Goal: Task Accomplishment & Management: Use online tool/utility

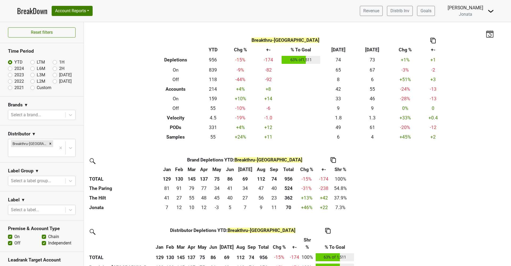
click at [59, 75] on label "[DATE]" at bounding box center [65, 75] width 12 height 6
click at [54, 75] on input "[DATE]" at bounding box center [63, 74] width 21 height 5
radio input "true"
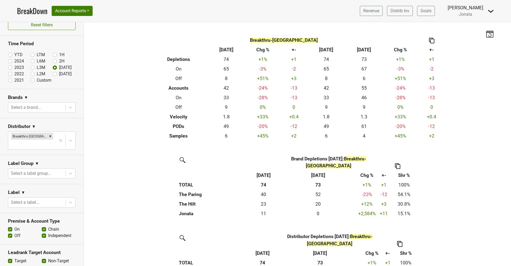
scroll to position [8, 0]
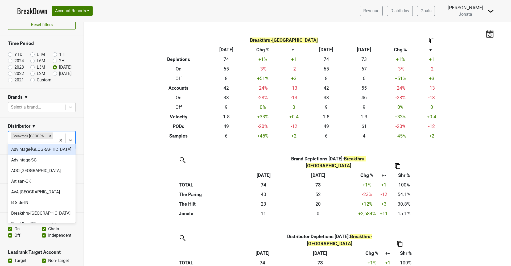
click at [12, 141] on input "text" at bounding box center [11, 144] width 1 height 6
click at [19, 212] on div "Breakthru-[GEOGRAPHIC_DATA]" at bounding box center [42, 213] width 68 height 11
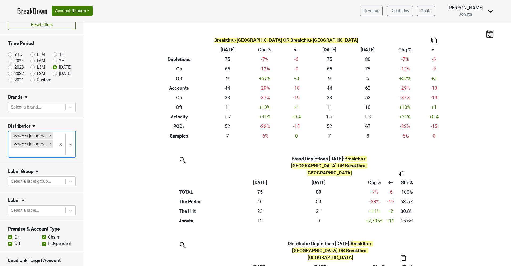
click at [55, 140] on div "Breakthru-FL Breakthru-[GEOGRAPHIC_DATA]" at bounding box center [32, 144] width 48 height 26
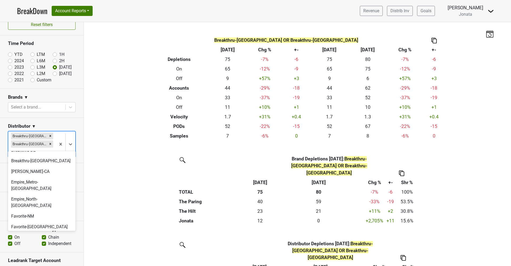
scroll to position [72, 0]
click at [32, 182] on div "Empire_Metro-[GEOGRAPHIC_DATA]" at bounding box center [42, 184] width 68 height 17
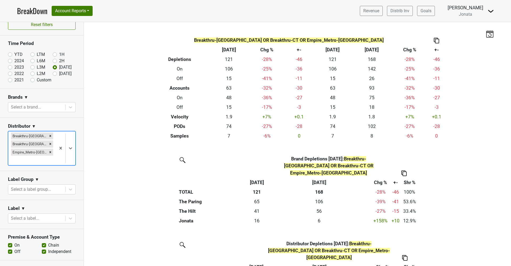
click at [52, 157] on div at bounding box center [32, 160] width 42 height 7
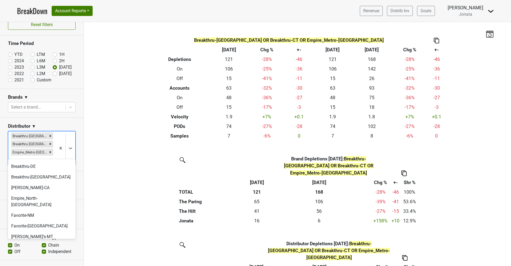
scroll to position [64, 0]
click at [30, 166] on div "Breakthru-DE" at bounding box center [42, 165] width 68 height 11
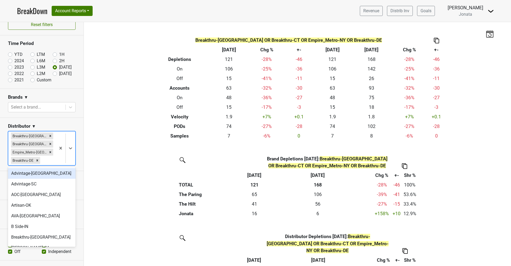
click at [60, 159] on div at bounding box center [65, 148] width 19 height 34
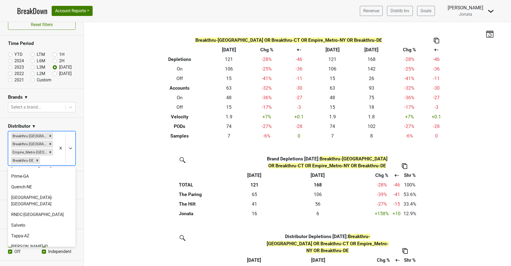
scroll to position [273, 0]
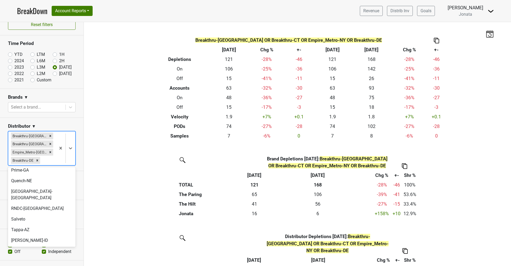
click at [23, 263] on div "[GEOGRAPHIC_DATA]-[GEOGRAPHIC_DATA]" at bounding box center [42, 271] width 68 height 17
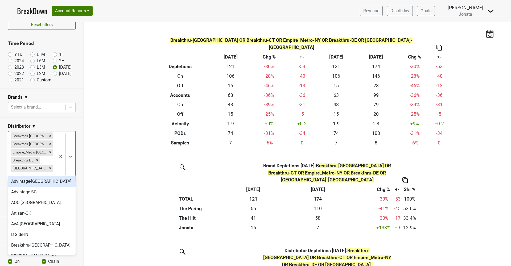
click at [56, 161] on div "Breakthru-[GEOGRAPHIC_DATA] Breakthru-CT Empire_Metro-NY Breakthru-DE [GEOGRAPH…" at bounding box center [32, 156] width 48 height 50
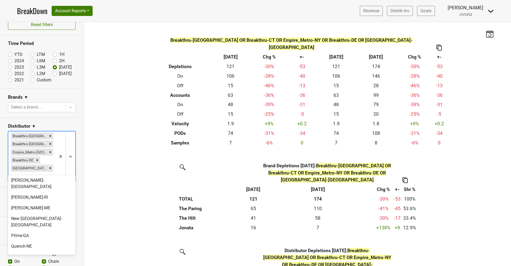
scroll to position [215, 0]
click at [33, 231] on div "Prime-GA" at bounding box center [42, 236] width 68 height 11
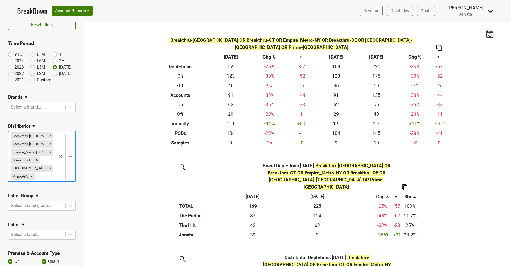
click at [55, 175] on div "Breakthru-[GEOGRAPHIC_DATA] Breakthru-CT Empire_Metro-NY Breakthru-DE [GEOGRAPH…" at bounding box center [32, 156] width 48 height 50
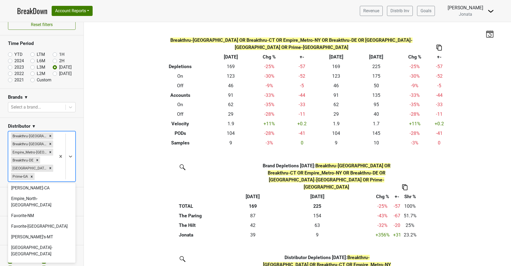
scroll to position [81, 0]
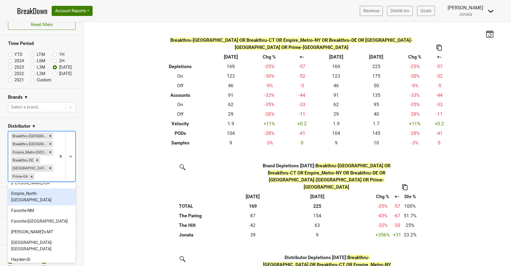
click at [34, 196] on div "Empire_North-[GEOGRAPHIC_DATA]" at bounding box center [42, 196] width 68 height 17
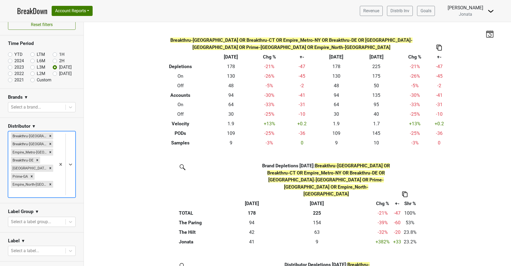
click at [57, 177] on div at bounding box center [65, 164] width 19 height 66
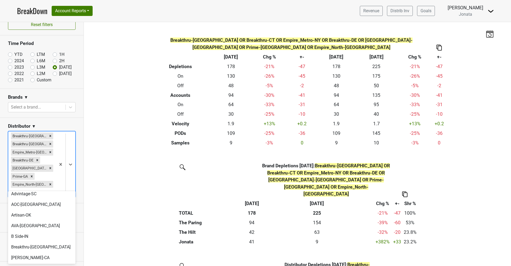
scroll to position [14, 0]
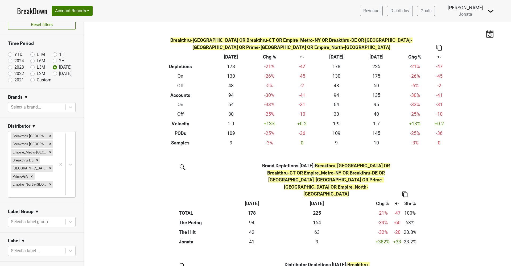
click at [440, 45] on img at bounding box center [438, 48] width 5 height 6
click at [440, 31] on div "Export to Excel" at bounding box center [438, 31] width 27 height 8
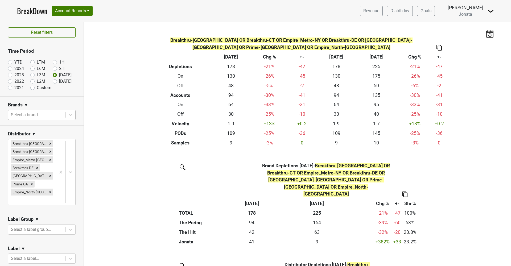
scroll to position [0, 0]
click at [95, 117] on div "Filters Breakthru-[GEOGRAPHIC_DATA] OR Breakthru-[GEOGRAPHIC_DATA] OR Empire_Me…" at bounding box center [297, 144] width 427 height 244
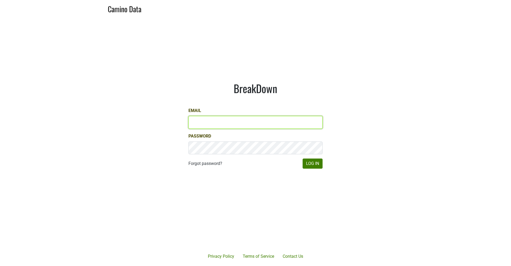
type input "jd@jonata.com"
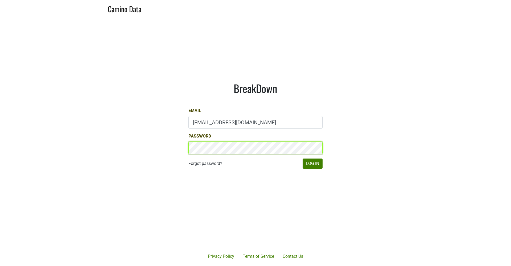
click at [312, 163] on button "Log In" at bounding box center [312, 164] width 20 height 10
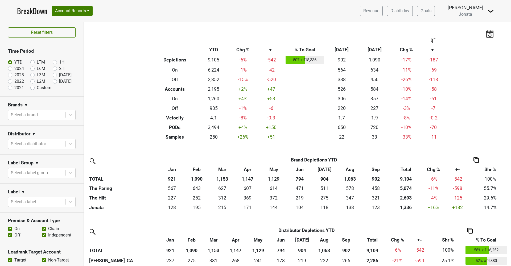
click at [59, 74] on label "[DATE]" at bounding box center [65, 75] width 12 height 6
click at [55, 74] on input "[DATE]" at bounding box center [63, 74] width 21 height 5
radio input "true"
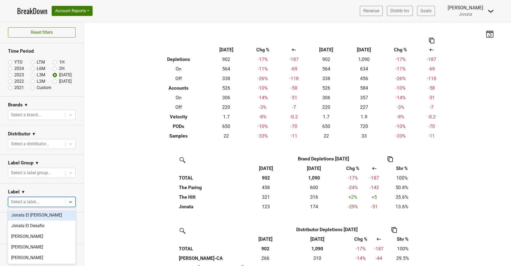
click at [34, 204] on div "Select a label..." at bounding box center [37, 202] width 52 height 6
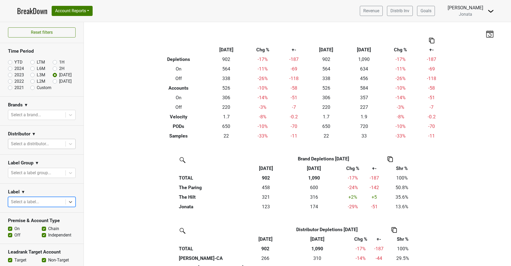
click at [37, 144] on div "Select a distributor..." at bounding box center [37, 144] width 52 height 6
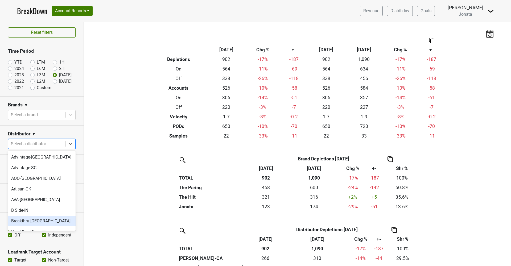
click at [27, 216] on div "Breakthru-[GEOGRAPHIC_DATA]" at bounding box center [42, 221] width 68 height 11
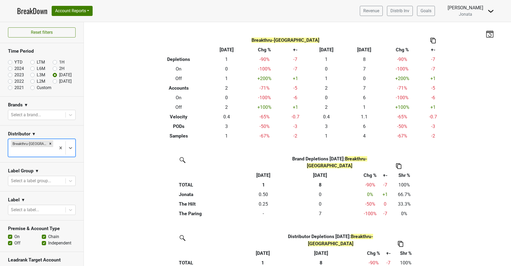
click at [45, 148] on div at bounding box center [32, 151] width 42 height 7
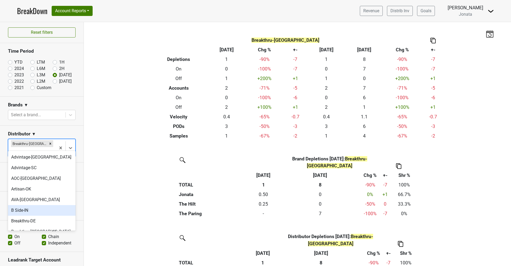
scroll to position [28, 0]
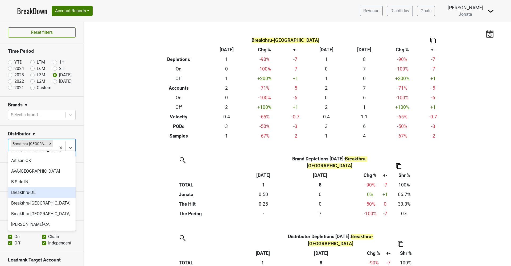
click at [34, 190] on div "Breakthru-DE" at bounding box center [42, 192] width 68 height 11
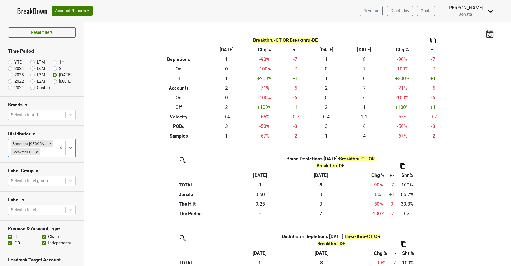
click at [49, 146] on div "Breakthru-CT Breakthru-DE" at bounding box center [32, 148] width 48 height 18
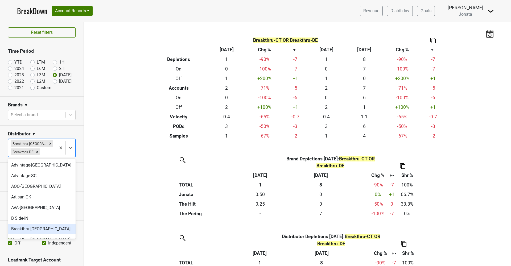
click at [33, 227] on div "Breakthru-[GEOGRAPHIC_DATA]" at bounding box center [42, 229] width 68 height 11
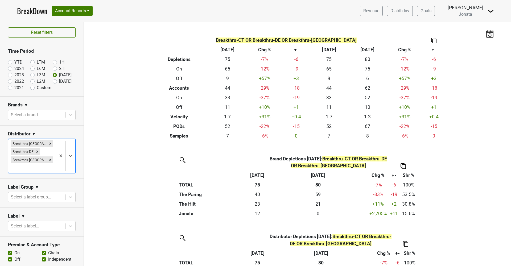
click at [45, 164] on div at bounding box center [32, 167] width 42 height 7
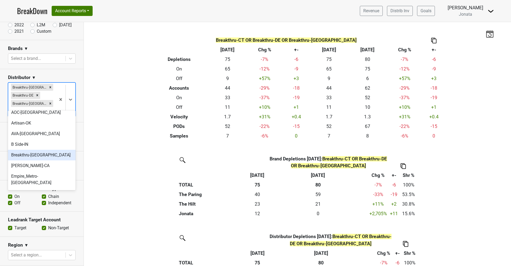
scroll to position [44, 0]
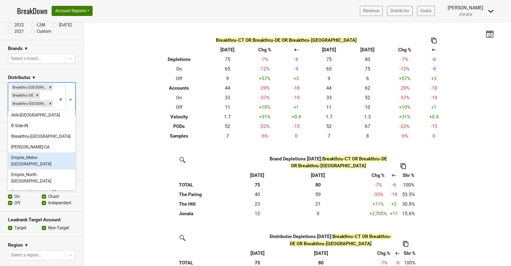
click at [38, 158] on div "Empire_Metro-[GEOGRAPHIC_DATA]" at bounding box center [42, 160] width 68 height 17
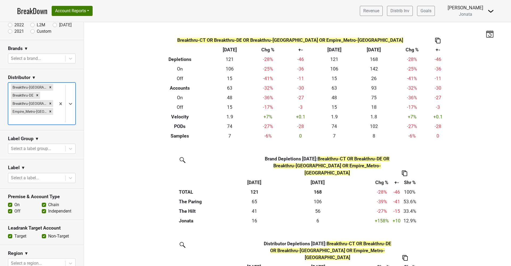
click at [48, 96] on div "Breakthru-CT Breakthru-DE Breakthru-FL Empire_Metro-NY" at bounding box center [32, 104] width 48 height 42
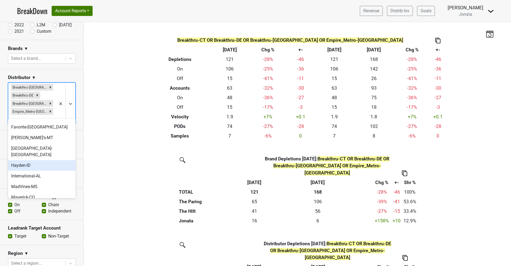
scroll to position [84, 0]
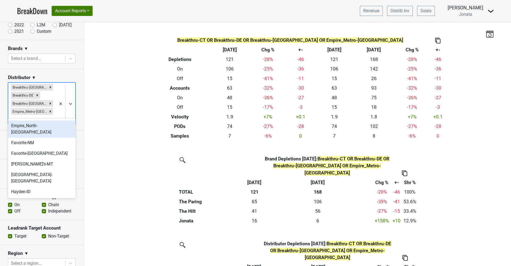
click at [39, 124] on div "Empire_North-[GEOGRAPHIC_DATA]" at bounding box center [42, 128] width 68 height 17
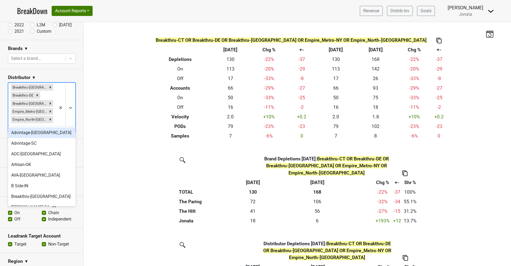
click at [53, 103] on div "Breakthru-CT Breakthru-DE Breakthru-FL Empire_Metro-NY Empire_North-NY" at bounding box center [32, 108] width 48 height 50
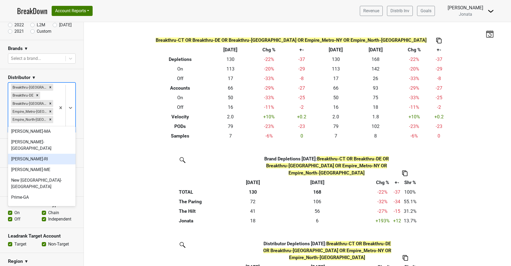
scroll to position [194, 0]
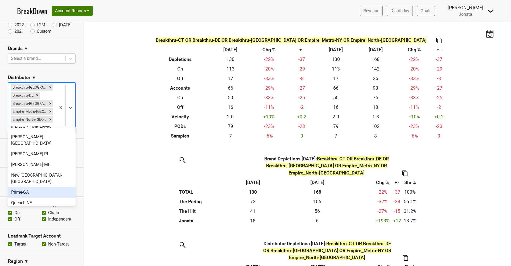
click at [32, 187] on div "Prime-GA" at bounding box center [42, 192] width 68 height 11
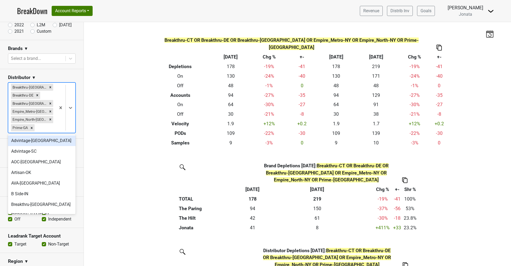
click at [54, 117] on div "Breakthru-CT Breakthru-DE Breakthru-FL Empire_Metro-NY Empire_North-NY Prime-GA" at bounding box center [32, 108] width 48 height 50
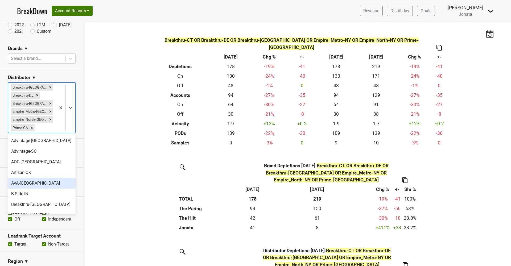
scroll to position [252, 0]
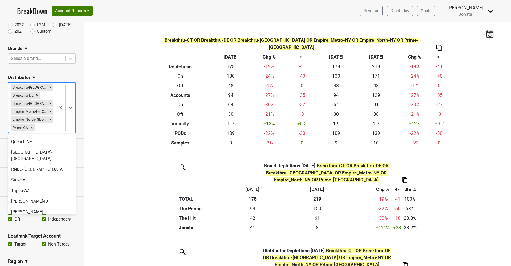
click at [35, 224] on div "[GEOGRAPHIC_DATA]-[GEOGRAPHIC_DATA]" at bounding box center [42, 232] width 68 height 17
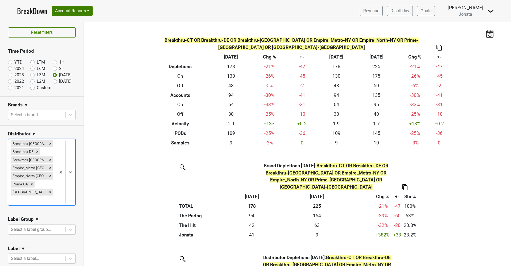
scroll to position [0, 0]
click at [14, 62] on label "YTD" at bounding box center [18, 62] width 8 height 6
click at [10, 62] on input "YTD" at bounding box center [18, 61] width 21 height 5
radio input "true"
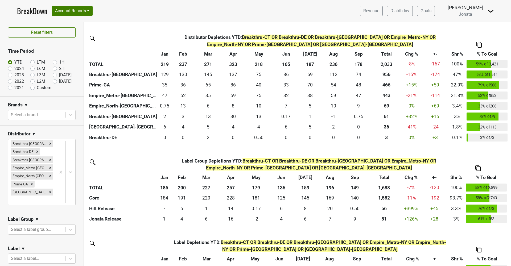
scroll to position [205, 0]
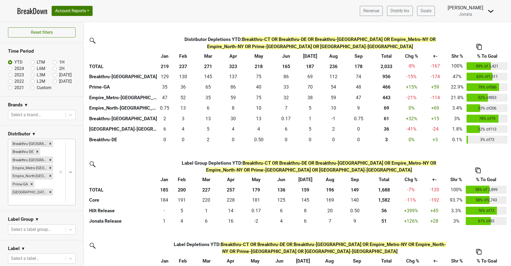
click at [69, 171] on div at bounding box center [71, 172] width 10 height 10
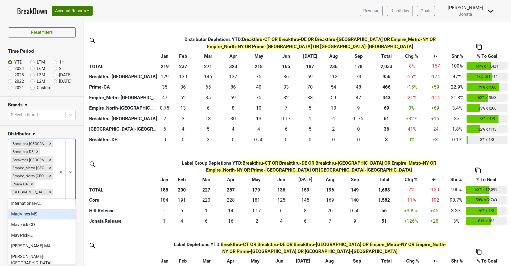
scroll to position [150, 0]
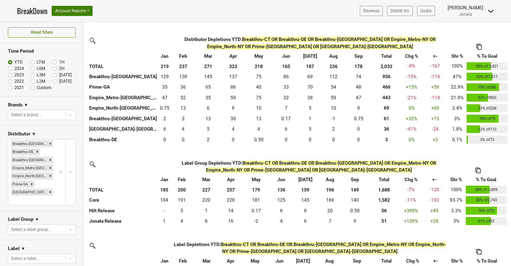
click at [66, 131] on div "Distributor ▼" at bounding box center [42, 135] width 68 height 8
click at [70, 169] on icon at bounding box center [70, 171] width 5 height 5
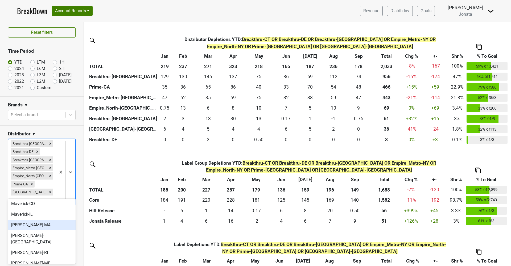
scroll to position [168, 0]
